Goal: Use online tool/utility: Utilize a website feature to perform a specific function

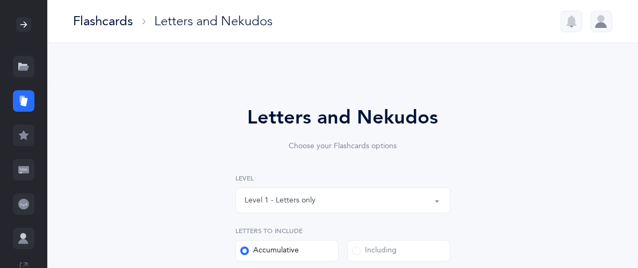
select select "27"
select select "single"
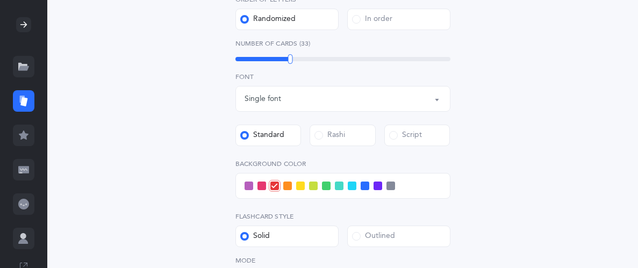
scroll to position [329, 0]
click at [324, 183] on span at bounding box center [326, 185] width 9 height 9
click at [0, 0] on input "checkbox" at bounding box center [0, 0] width 0 height 0
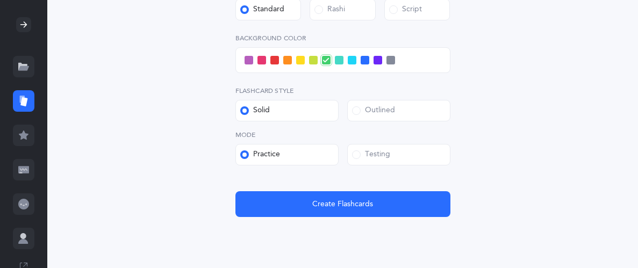
scroll to position [456, 0]
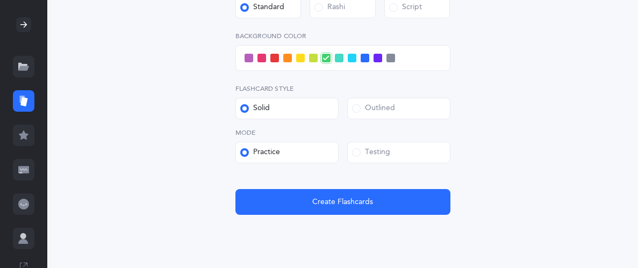
click at [353, 156] on div "Testing" at bounding box center [371, 152] width 38 height 11
click at [0, 0] on input "Testing" at bounding box center [0, 0] width 0 height 0
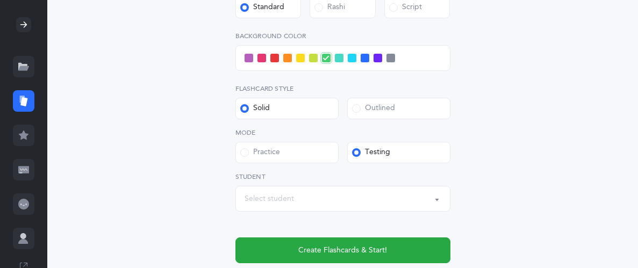
click at [262, 200] on div "Select student" at bounding box center [268, 198] width 49 height 11
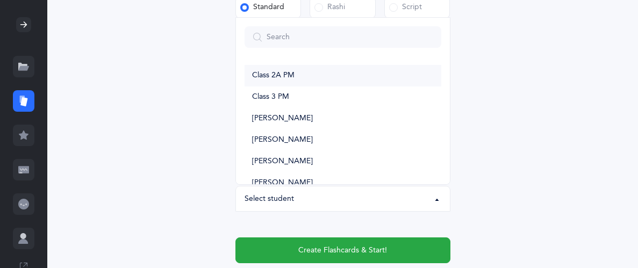
click at [256, 74] on span "Class 2A PM" at bounding box center [273, 76] width 42 height 10
select select "10963"
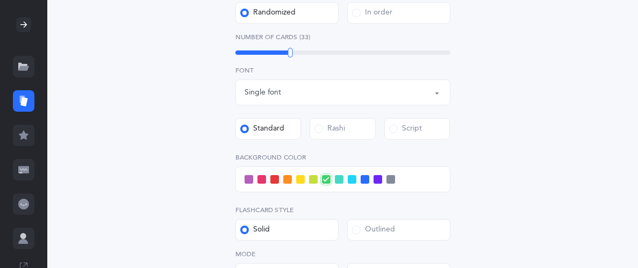
scroll to position [329, 0]
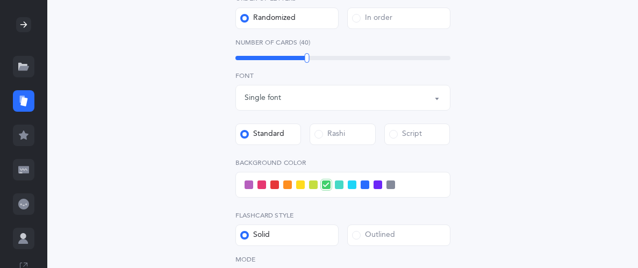
click at [130, 156] on div "Letters and Nekudos Choose your Flashcards options Level 1 - Letters only Level…" at bounding box center [343, 88] width 490 height 689
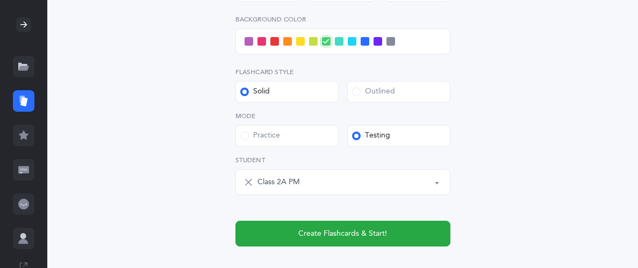
scroll to position [526, 0]
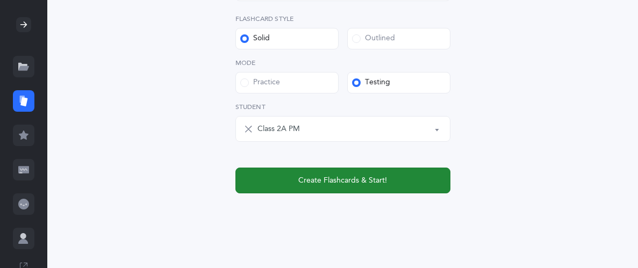
click at [383, 186] on button "Create Flashcards & Start!" at bounding box center [342, 181] width 215 height 26
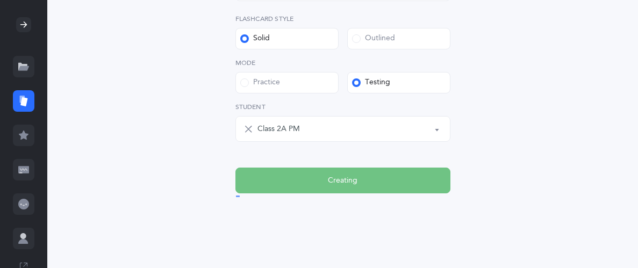
scroll to position [0, 0]
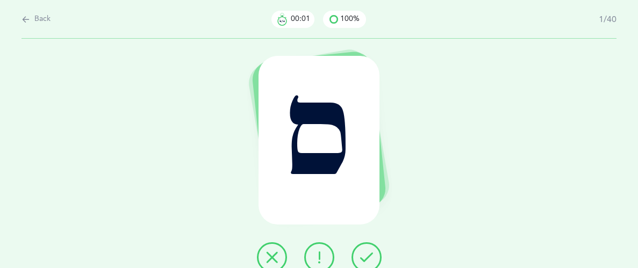
click at [369, 251] on icon at bounding box center [366, 257] width 13 height 13
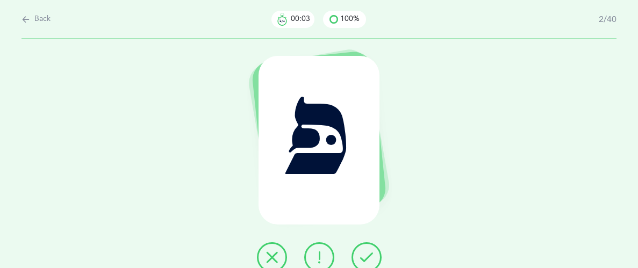
click at [369, 251] on icon at bounding box center [366, 257] width 13 height 13
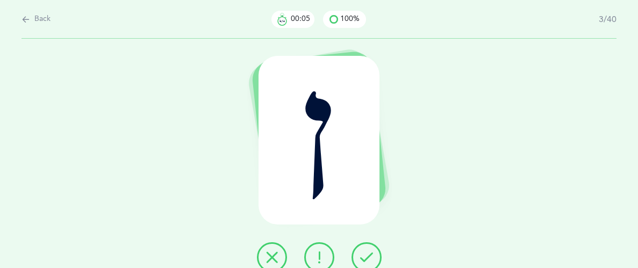
click at [369, 251] on icon at bounding box center [366, 257] width 13 height 13
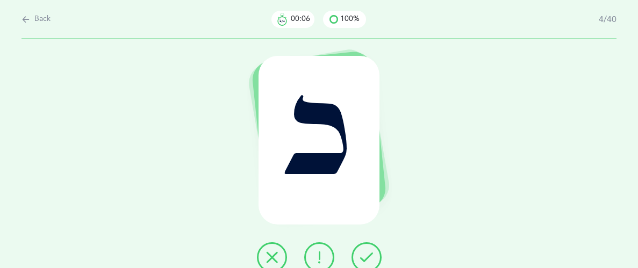
click at [369, 251] on icon at bounding box center [366, 257] width 13 height 13
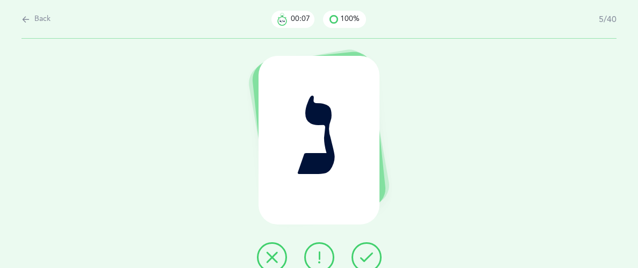
click at [369, 251] on icon at bounding box center [366, 257] width 13 height 13
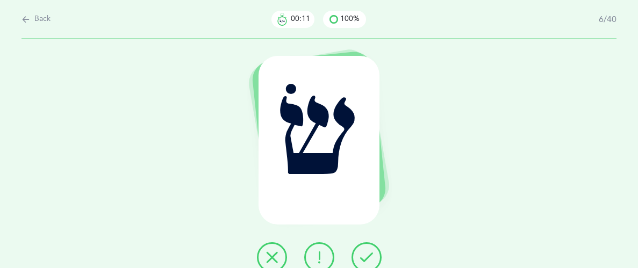
click at [323, 258] on icon at bounding box center [319, 257] width 13 height 13
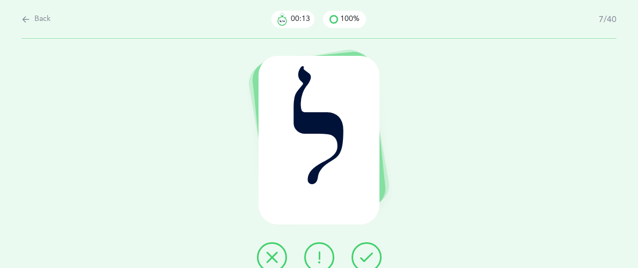
click at [366, 257] on icon at bounding box center [366, 257] width 13 height 13
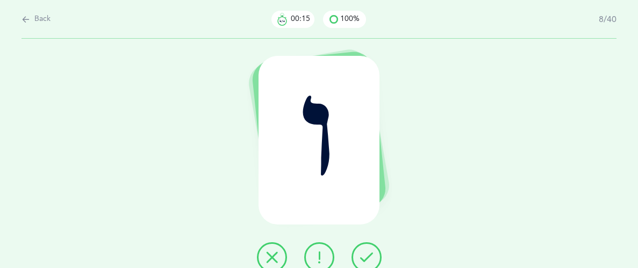
click at [367, 257] on icon at bounding box center [366, 257] width 13 height 13
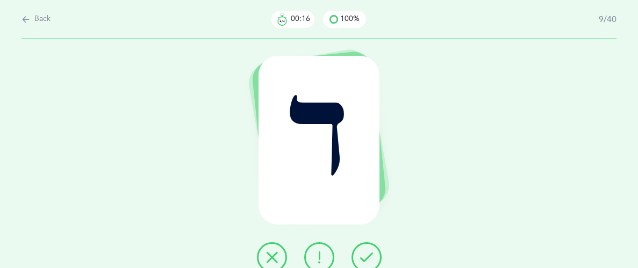
click at [367, 257] on icon at bounding box center [366, 257] width 13 height 13
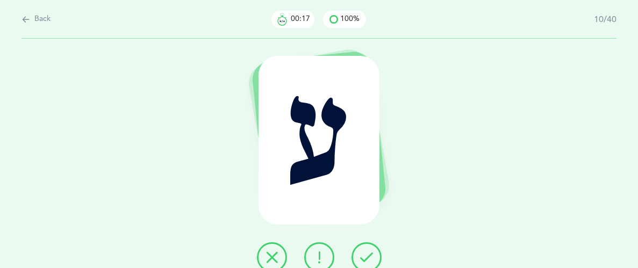
click at [367, 257] on icon at bounding box center [366, 257] width 13 height 13
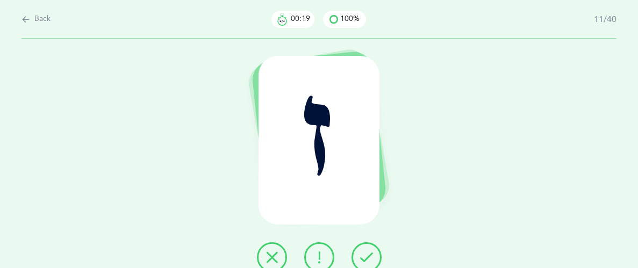
click at [367, 257] on icon at bounding box center [366, 257] width 13 height 13
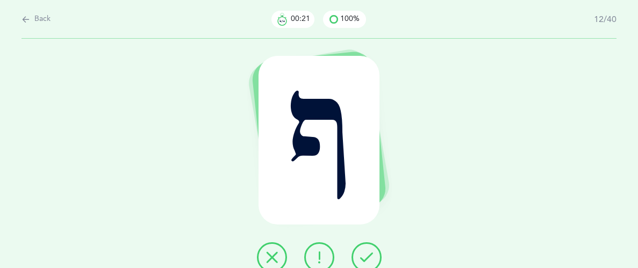
click at [367, 257] on icon at bounding box center [366, 257] width 13 height 13
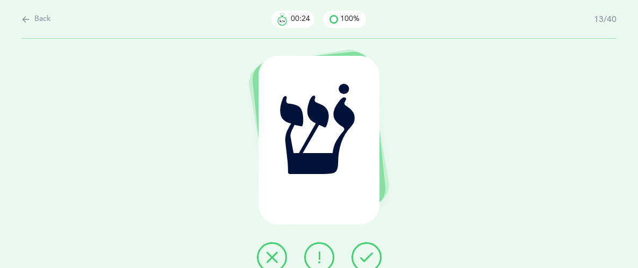
click at [367, 257] on icon at bounding box center [366, 257] width 13 height 13
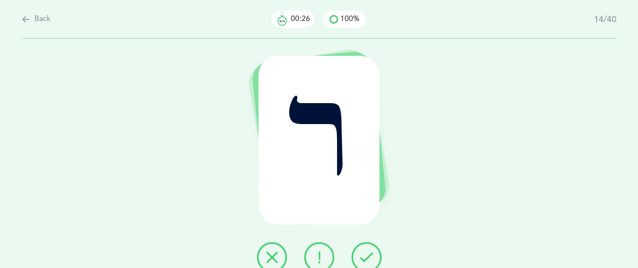
click at [367, 257] on icon at bounding box center [366, 257] width 13 height 13
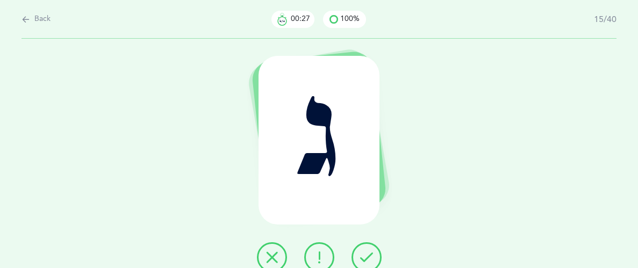
click at [367, 257] on icon at bounding box center [366, 257] width 13 height 13
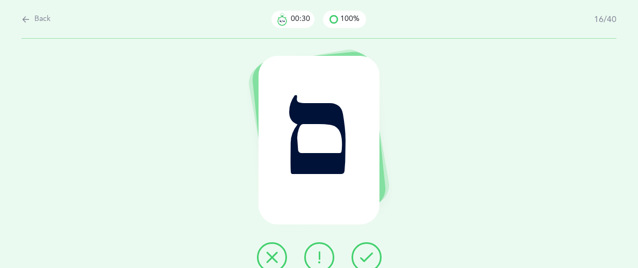
click at [367, 257] on icon at bounding box center [366, 257] width 13 height 13
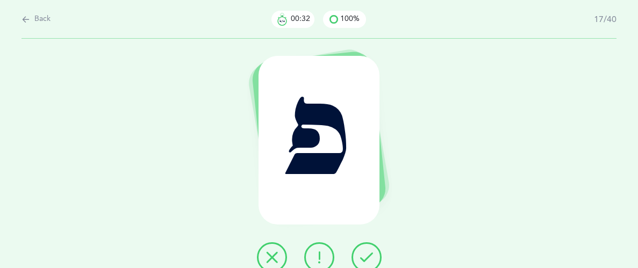
click at [367, 257] on icon at bounding box center [366, 257] width 13 height 13
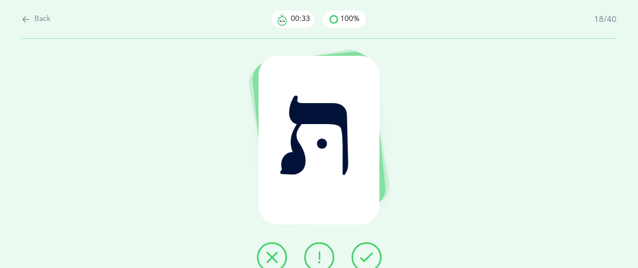
click at [366, 257] on icon at bounding box center [366, 257] width 13 height 13
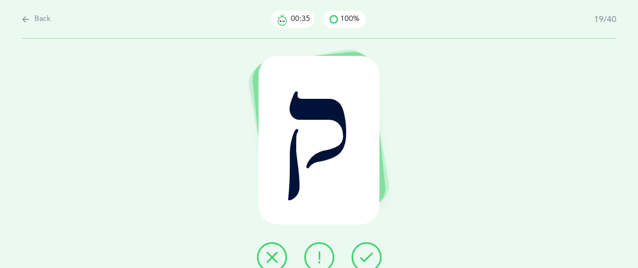
click at [366, 257] on icon at bounding box center [366, 257] width 13 height 13
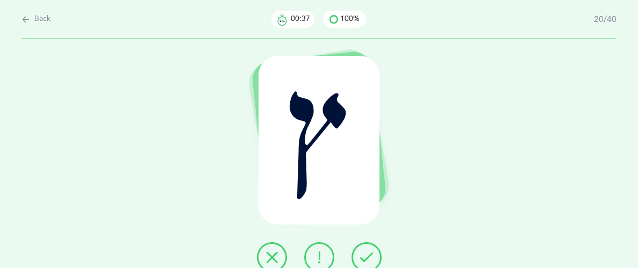
click at [366, 257] on icon at bounding box center [366, 257] width 13 height 13
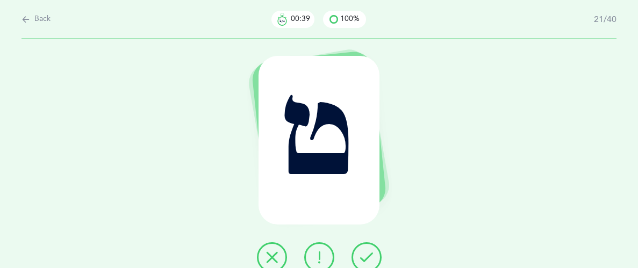
click at [366, 257] on icon at bounding box center [366, 257] width 13 height 13
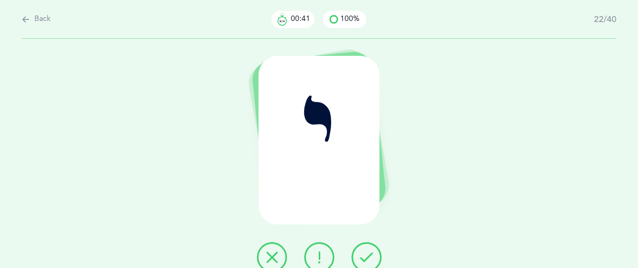
click at [366, 257] on icon at bounding box center [366, 257] width 13 height 13
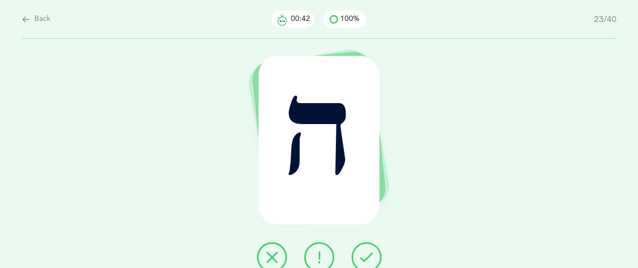
click at [366, 257] on icon at bounding box center [366, 257] width 13 height 13
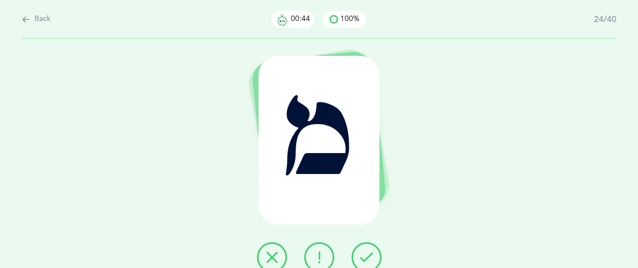
click at [366, 257] on icon at bounding box center [366, 257] width 13 height 13
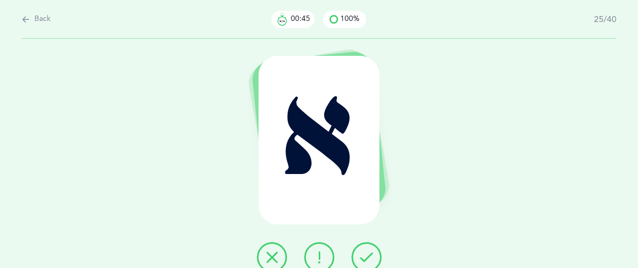
click at [366, 257] on icon at bounding box center [366, 257] width 13 height 13
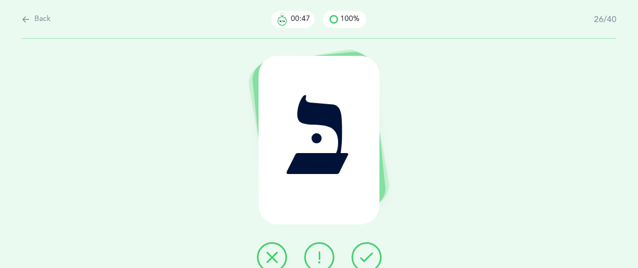
click at [366, 257] on icon at bounding box center [366, 257] width 13 height 13
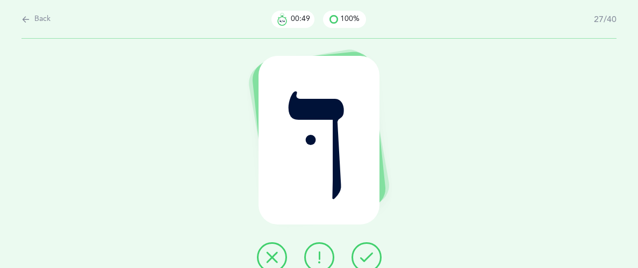
click at [366, 257] on icon at bounding box center [366, 257] width 13 height 13
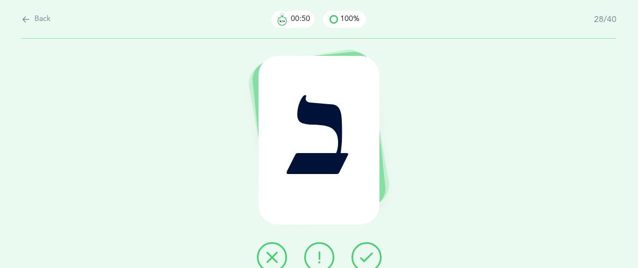
click at [366, 257] on icon at bounding box center [366, 257] width 13 height 13
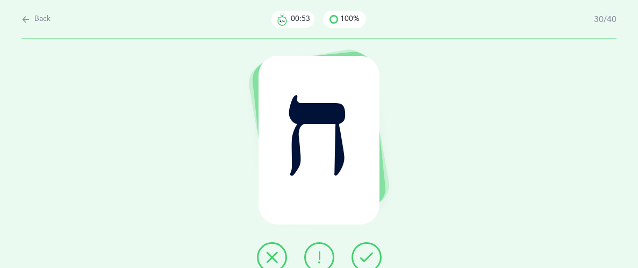
click at [366, 257] on icon at bounding box center [366, 257] width 13 height 13
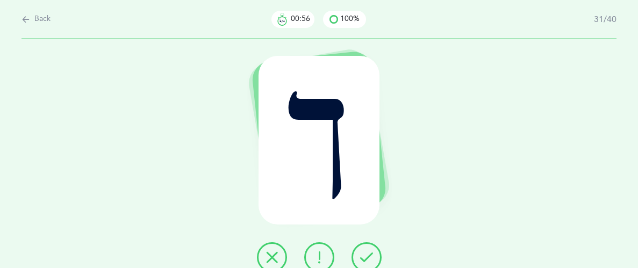
click at [365, 257] on icon at bounding box center [366, 257] width 13 height 13
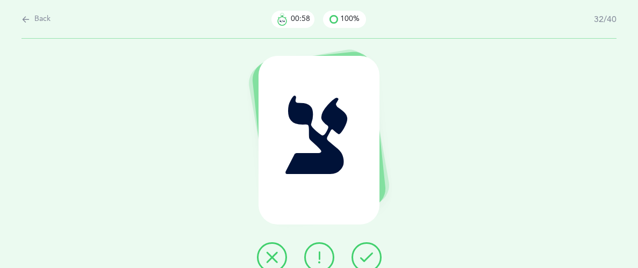
click at [365, 257] on icon at bounding box center [366, 257] width 13 height 13
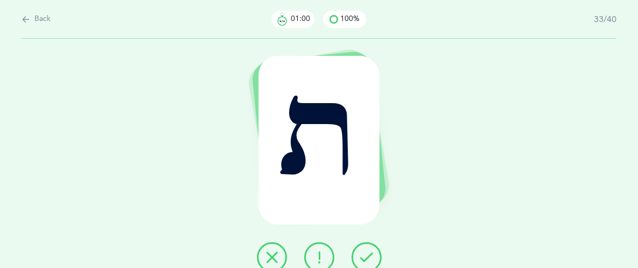
click at [365, 257] on icon at bounding box center [366, 257] width 13 height 13
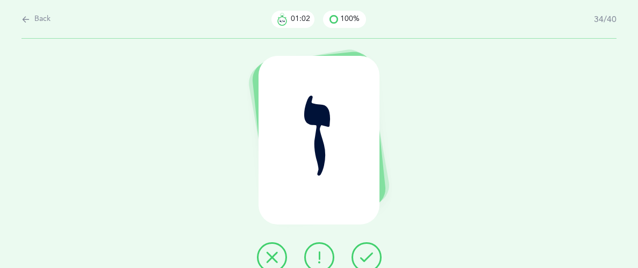
click at [365, 257] on icon at bounding box center [366, 257] width 13 height 13
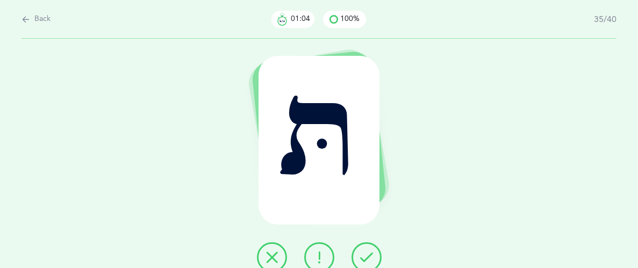
click at [364, 257] on icon at bounding box center [366, 257] width 13 height 13
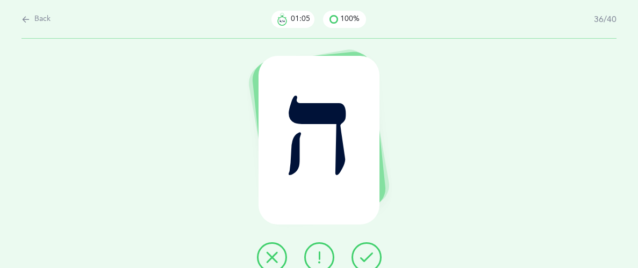
click at [364, 257] on icon at bounding box center [366, 257] width 13 height 13
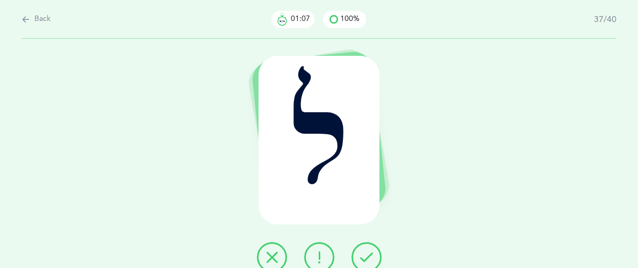
click at [364, 257] on icon at bounding box center [366, 257] width 13 height 13
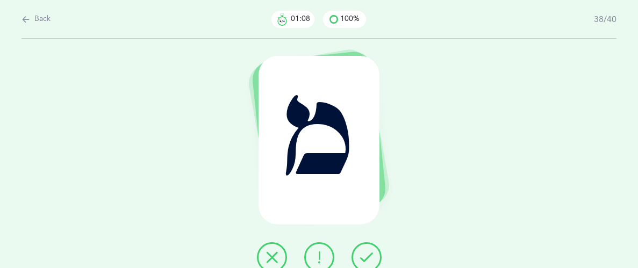
click at [364, 257] on icon at bounding box center [366, 257] width 13 height 13
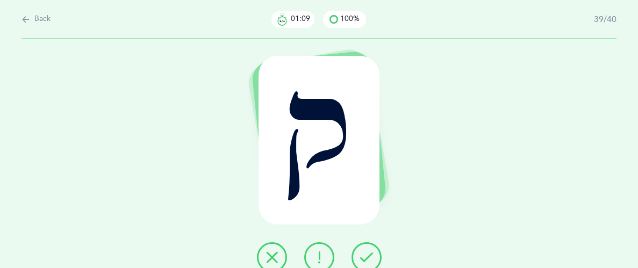
click at [364, 257] on icon at bounding box center [366, 257] width 13 height 13
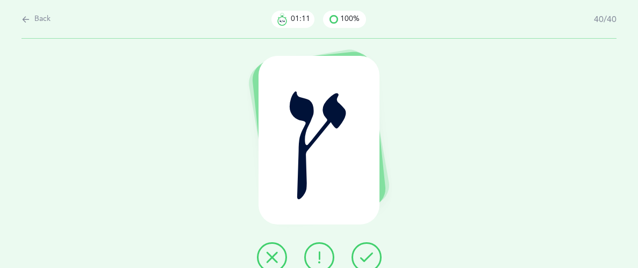
click at [364, 257] on icon at bounding box center [366, 257] width 13 height 13
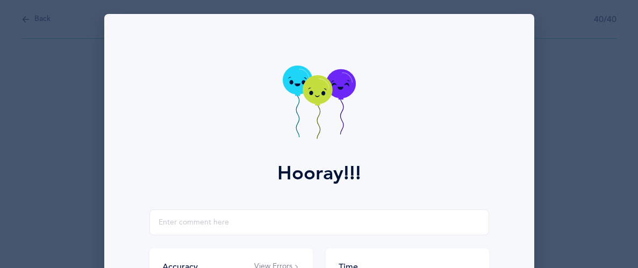
scroll to position [1, 0]
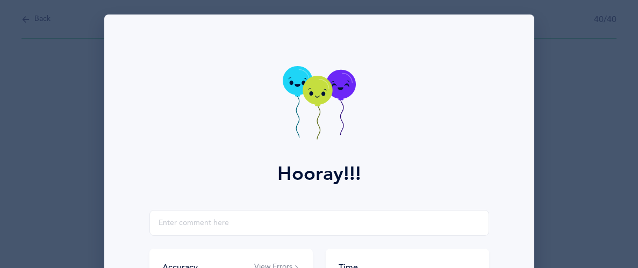
click at [320, 76] on icon at bounding box center [319, 104] width 73 height 76
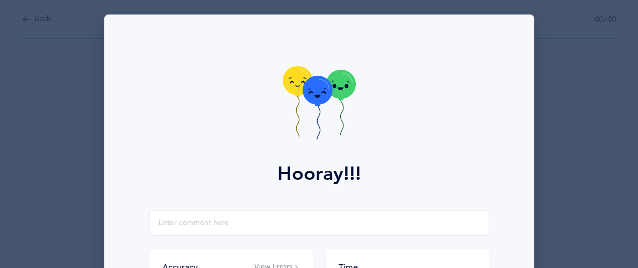
click at [319, 90] on icon at bounding box center [317, 90] width 30 height 29
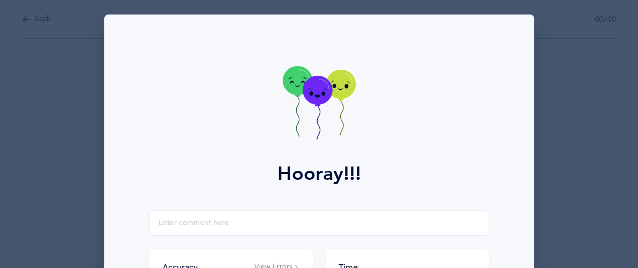
click at [319, 91] on icon at bounding box center [317, 90] width 30 height 29
